Goal: Transaction & Acquisition: Purchase product/service

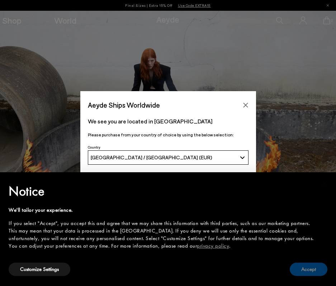
click at [302, 270] on button "Accept" at bounding box center [309, 268] width 38 height 13
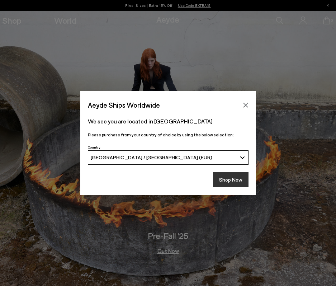
click at [235, 179] on button "Shop Now" at bounding box center [230, 179] width 35 height 15
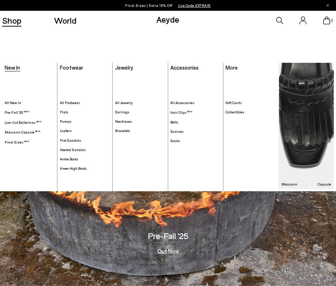
click at [13, 67] on span "New In" at bounding box center [12, 67] width 15 height 6
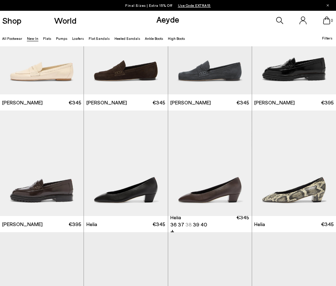
scroll to position [430, 0]
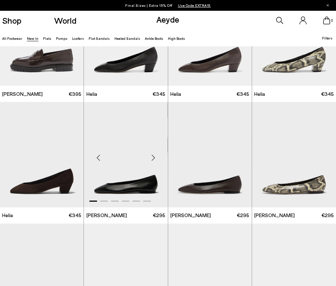
click at [154, 156] on div "Next slide" at bounding box center [154, 158] width 22 height 22
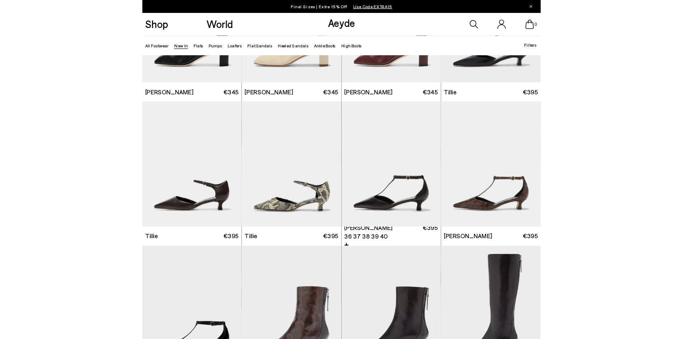
scroll to position [896, 0]
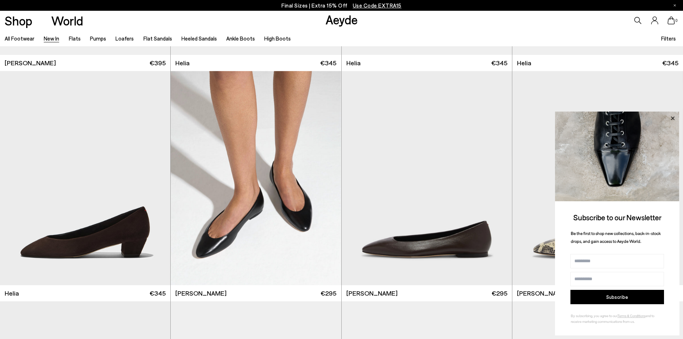
click at [336, 119] on icon at bounding box center [672, 118] width 9 height 9
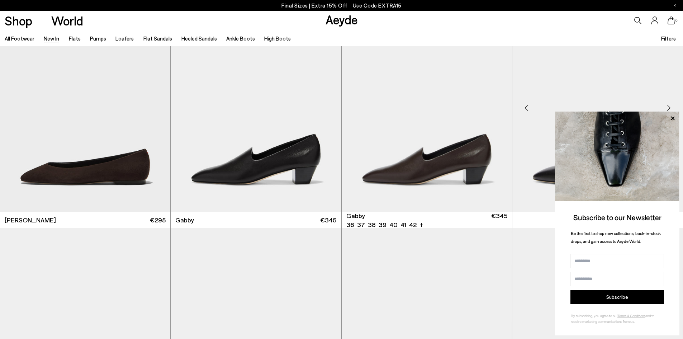
scroll to position [1219, 0]
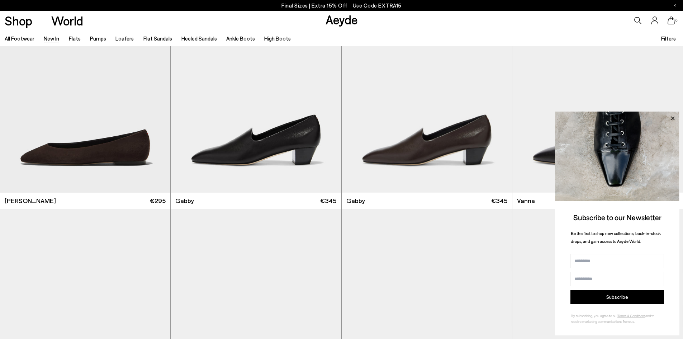
click at [336, 120] on icon at bounding box center [672, 118] width 9 height 9
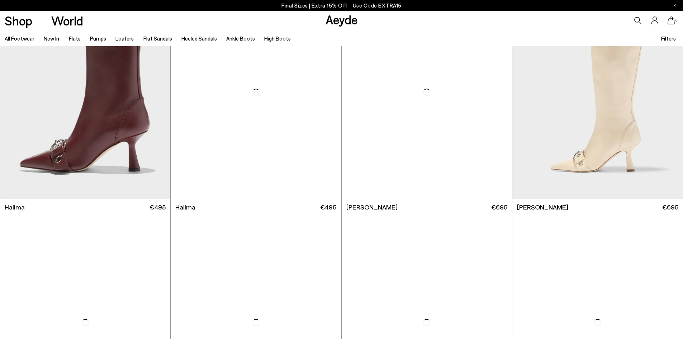
scroll to position [2981, 0]
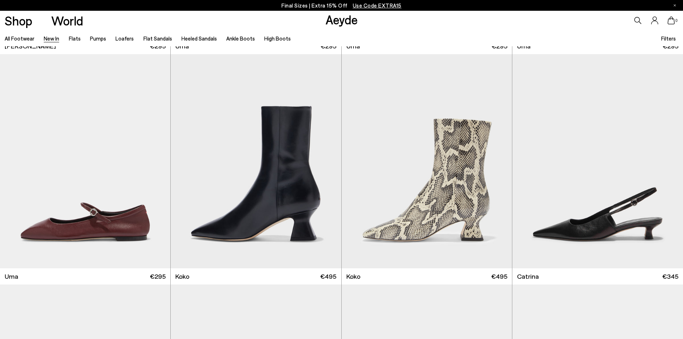
scroll to position [4476, 0]
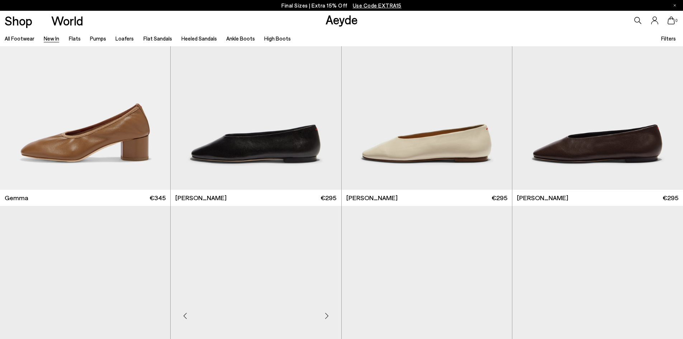
scroll to position [5086, 0]
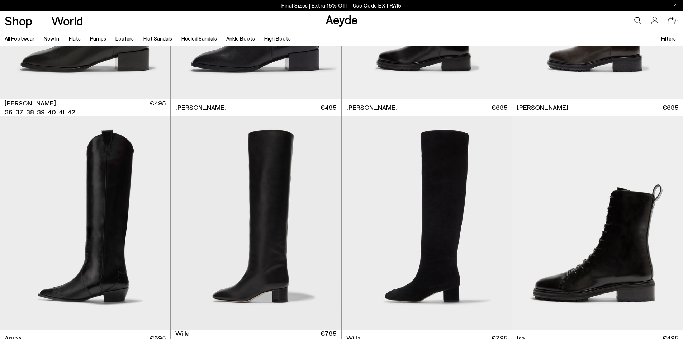
scroll to position [7632, 0]
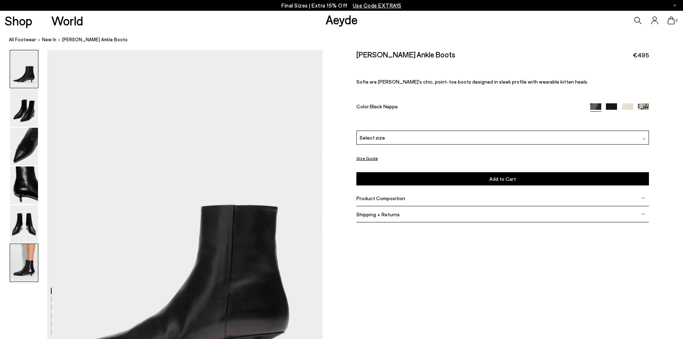
click at [35, 256] on img at bounding box center [24, 263] width 28 height 38
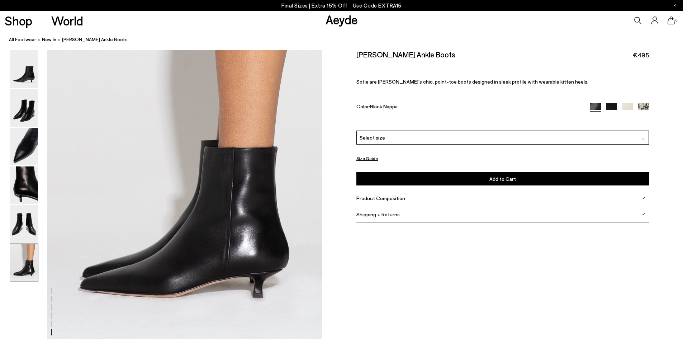
scroll to position [1920, 0]
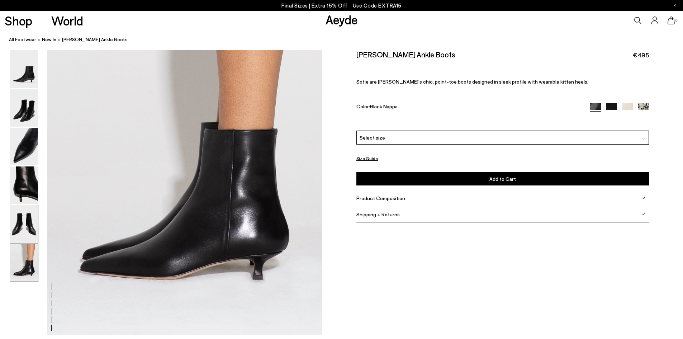
click at [18, 218] on img at bounding box center [24, 224] width 28 height 38
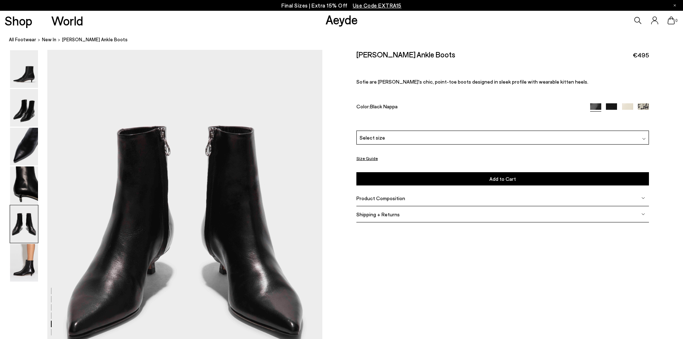
scroll to position [1471, 0]
